Goal: Navigation & Orientation: Go to known website

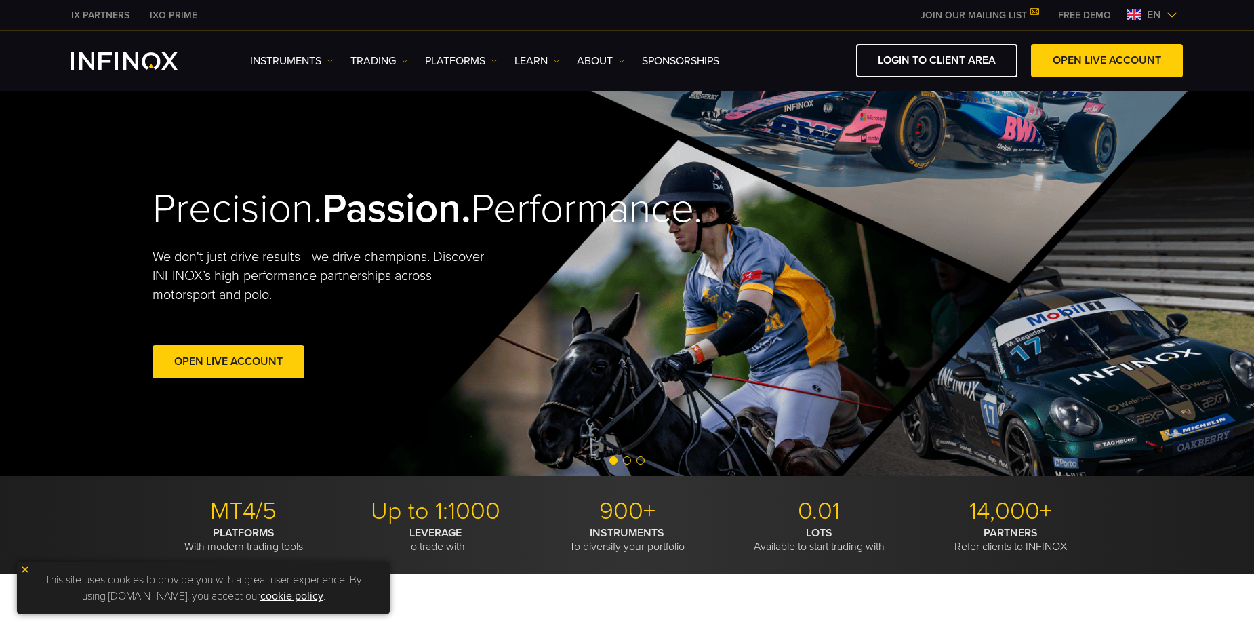
click at [1142, 13] on span "en" at bounding box center [1154, 15] width 25 height 16
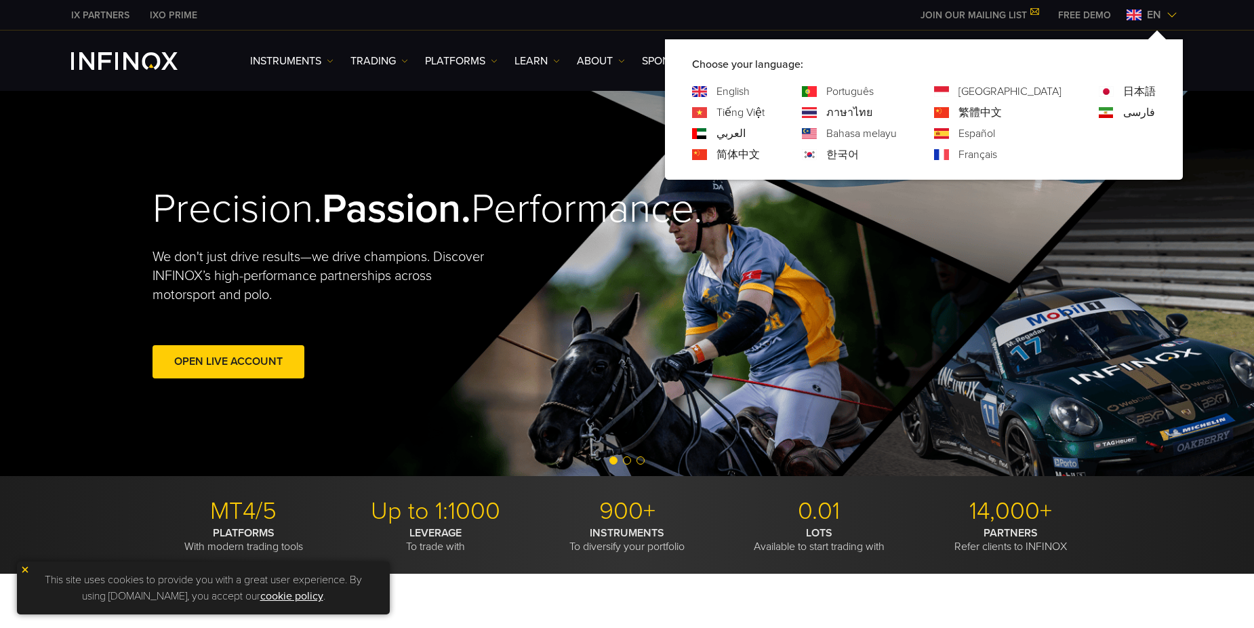
click at [877, 151] on div "한국어" at bounding box center [849, 154] width 95 height 16
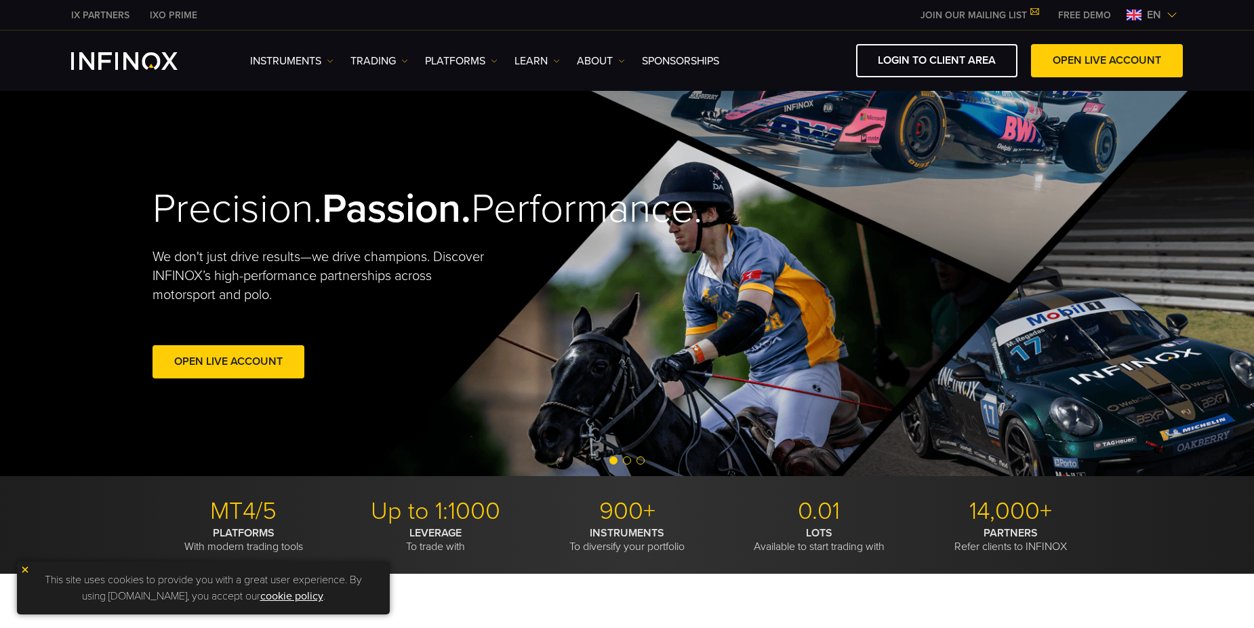
click at [1142, 14] on span "en" at bounding box center [1154, 15] width 25 height 16
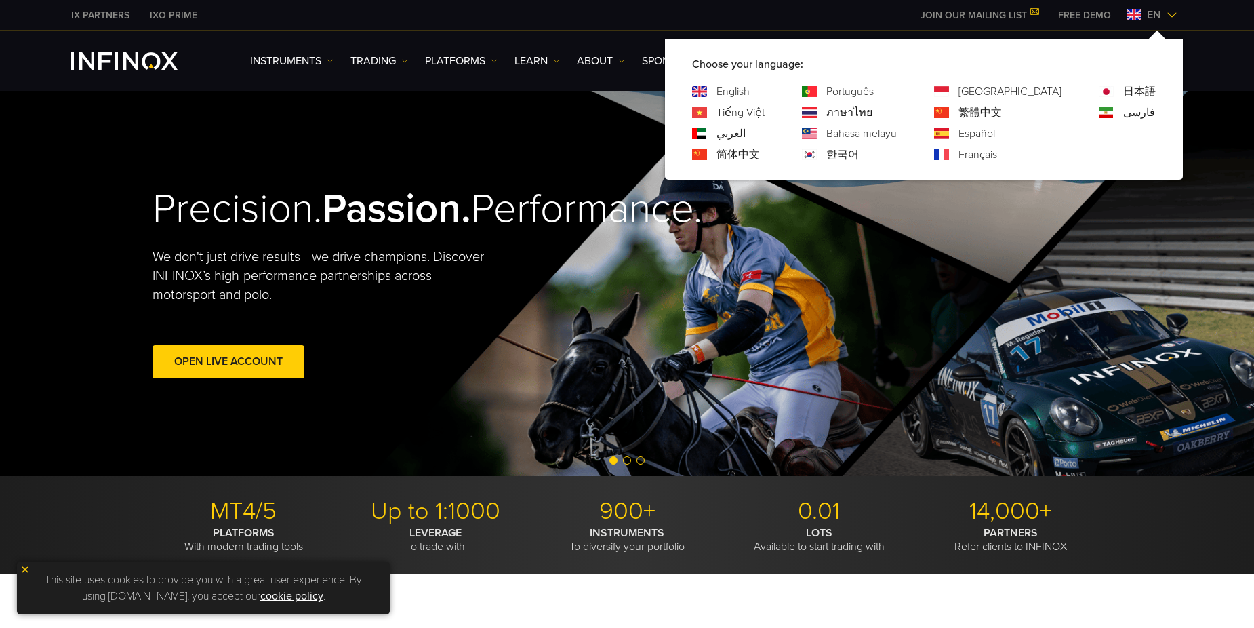
click at [859, 151] on link "한국어" at bounding box center [843, 154] width 33 height 16
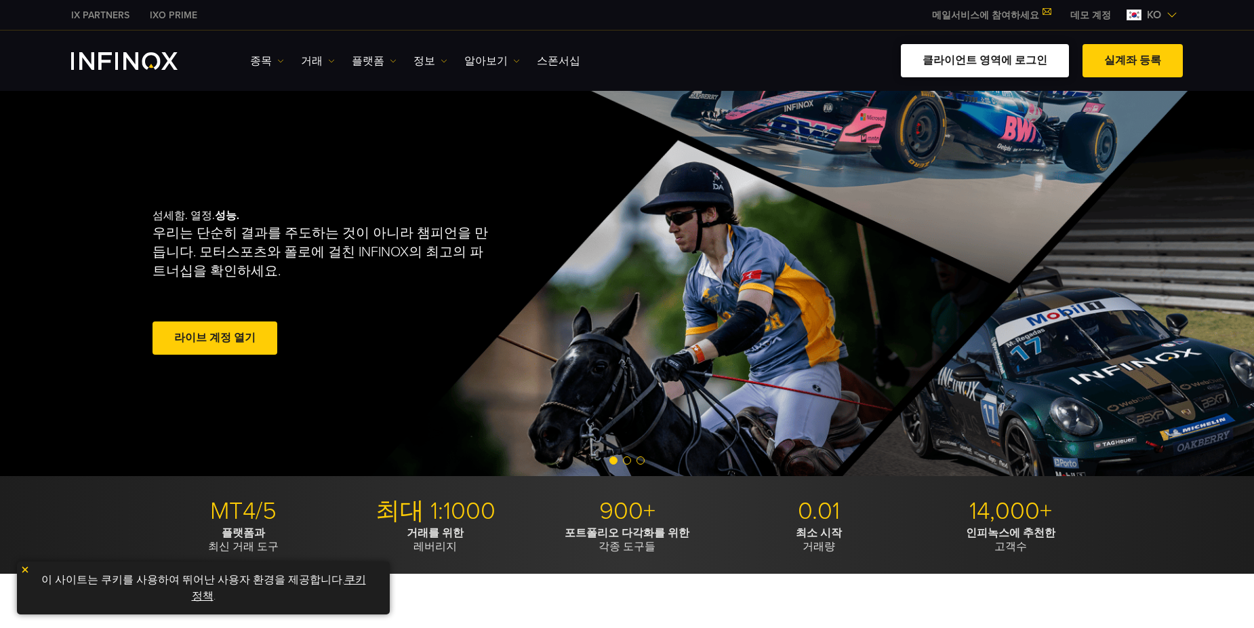
click at [1032, 68] on link "클라이언트 영역에 로그인" at bounding box center [985, 60] width 168 height 33
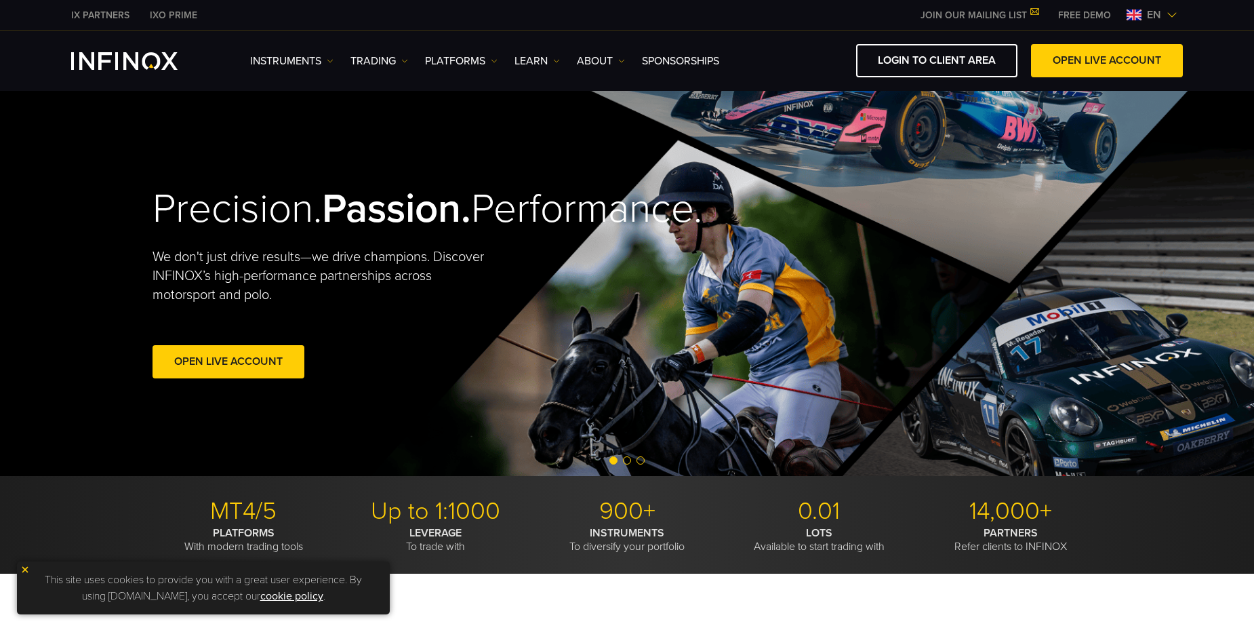
click at [1143, 14] on span "en" at bounding box center [1154, 15] width 25 height 16
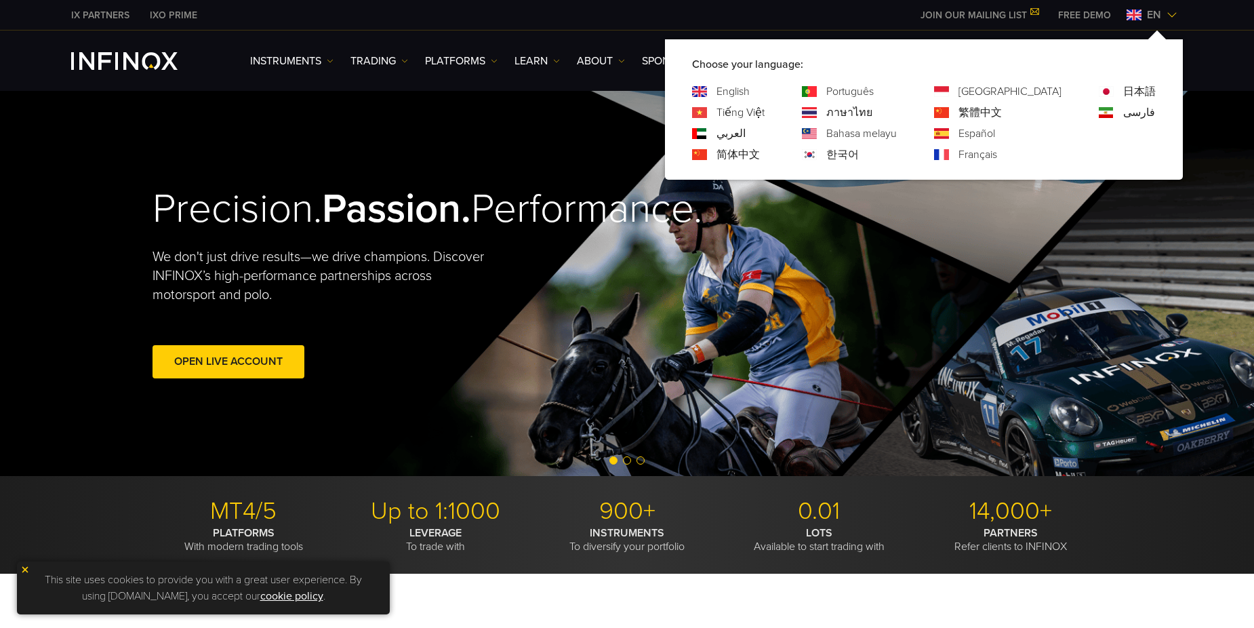
click at [859, 153] on link "한국어" at bounding box center [843, 154] width 33 height 16
